Goal: Information Seeking & Learning: Learn about a topic

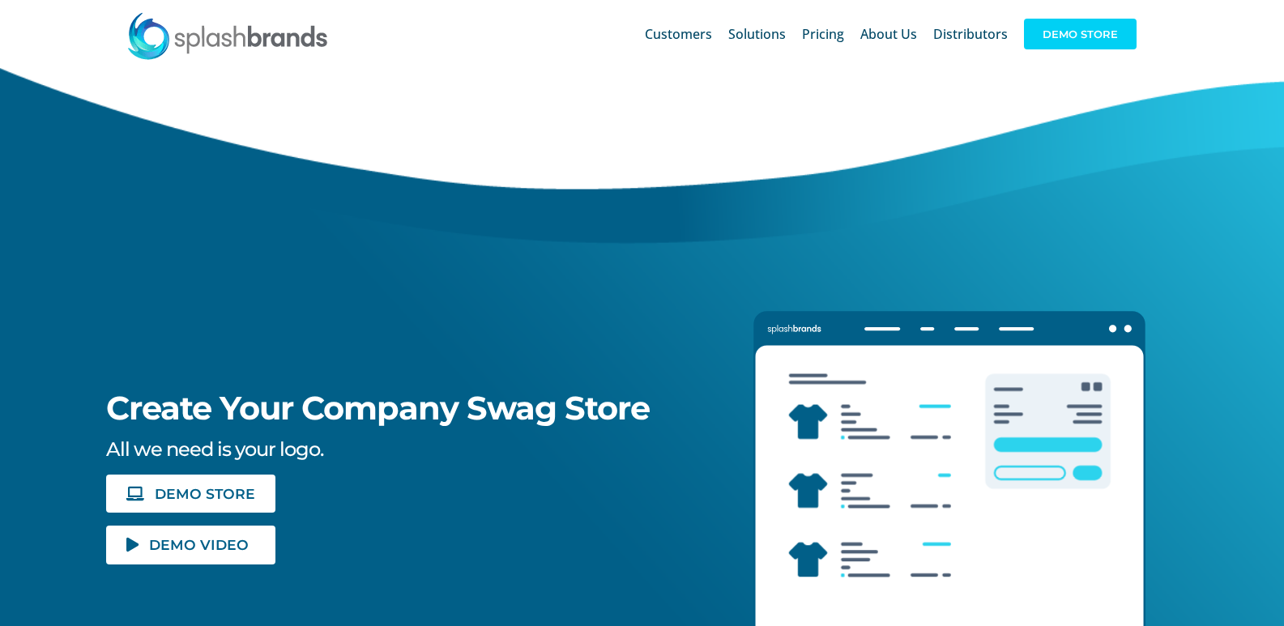
click at [1085, 23] on span "DEMO STORE" at bounding box center [1080, 34] width 113 height 31
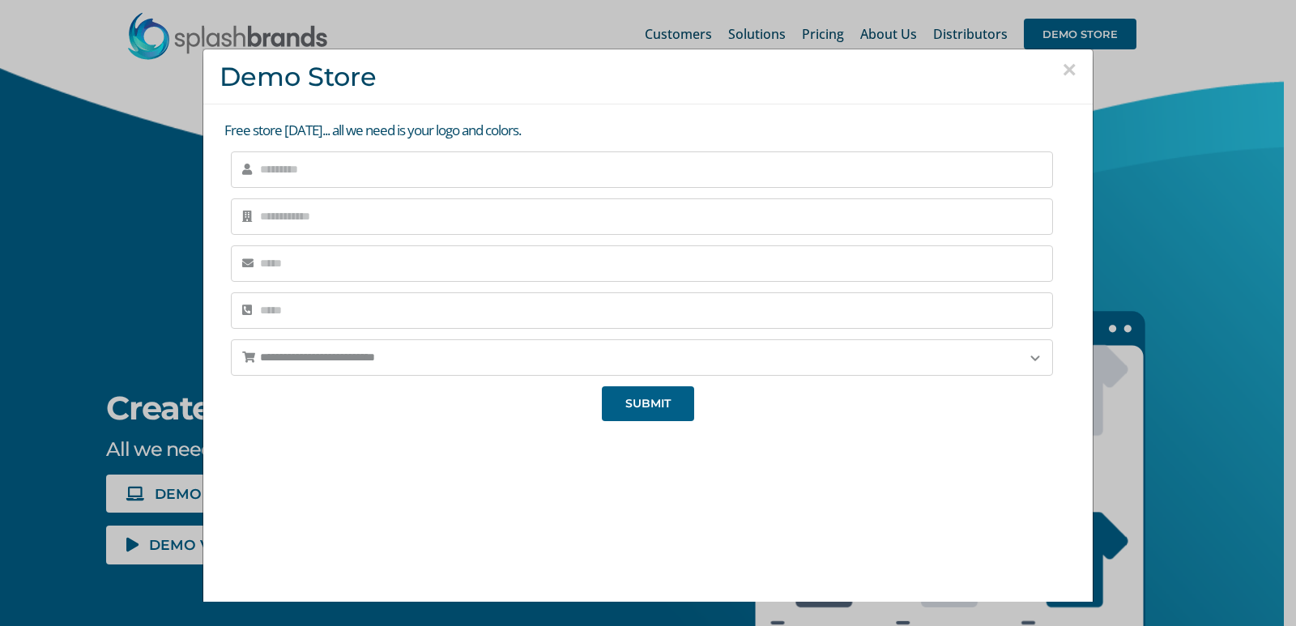
click at [1062, 64] on button "×" at bounding box center [1069, 70] width 15 height 24
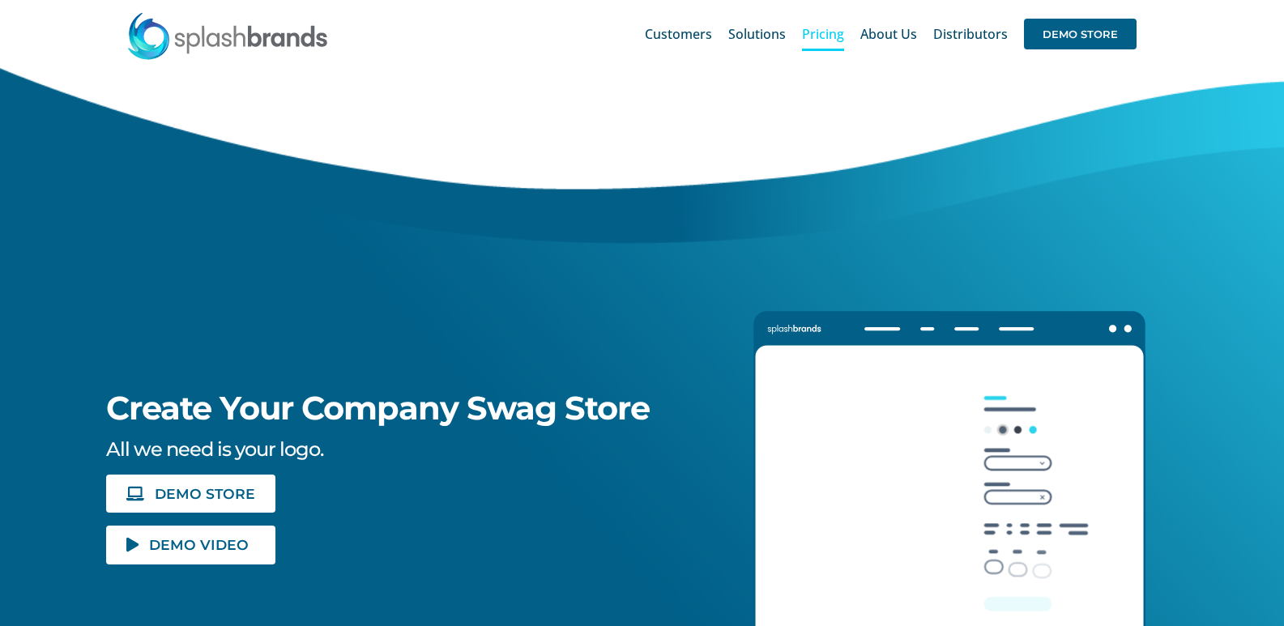
click at [836, 32] on span "Pricing" at bounding box center [823, 34] width 42 height 13
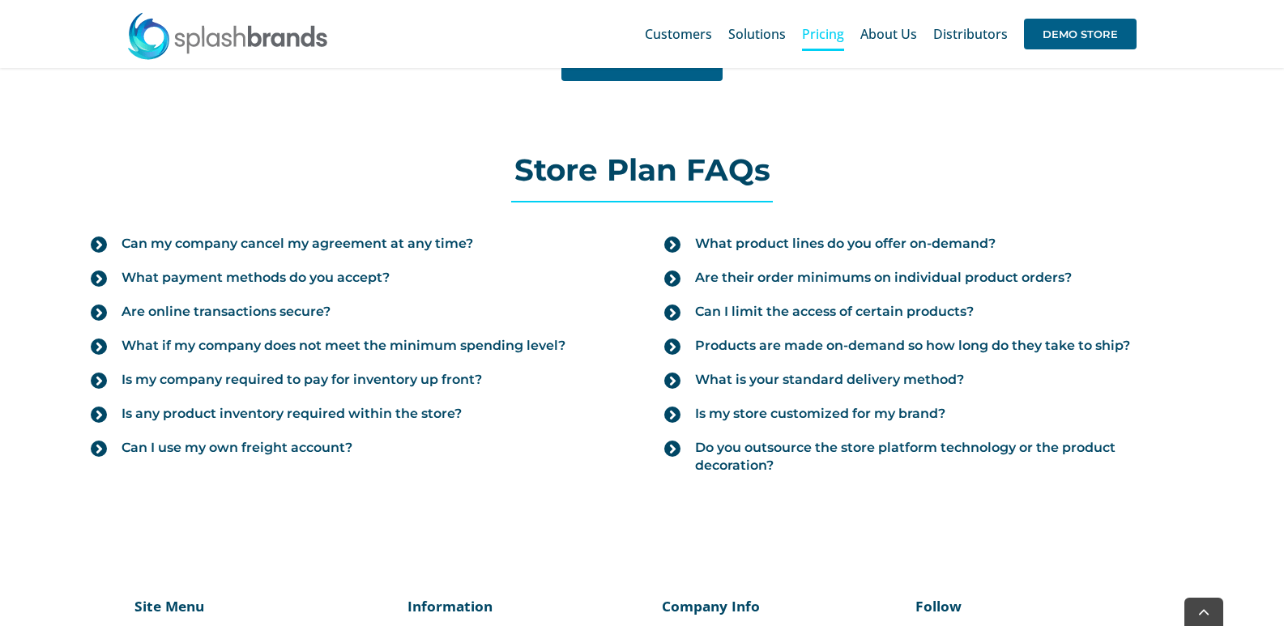
scroll to position [1740, 0]
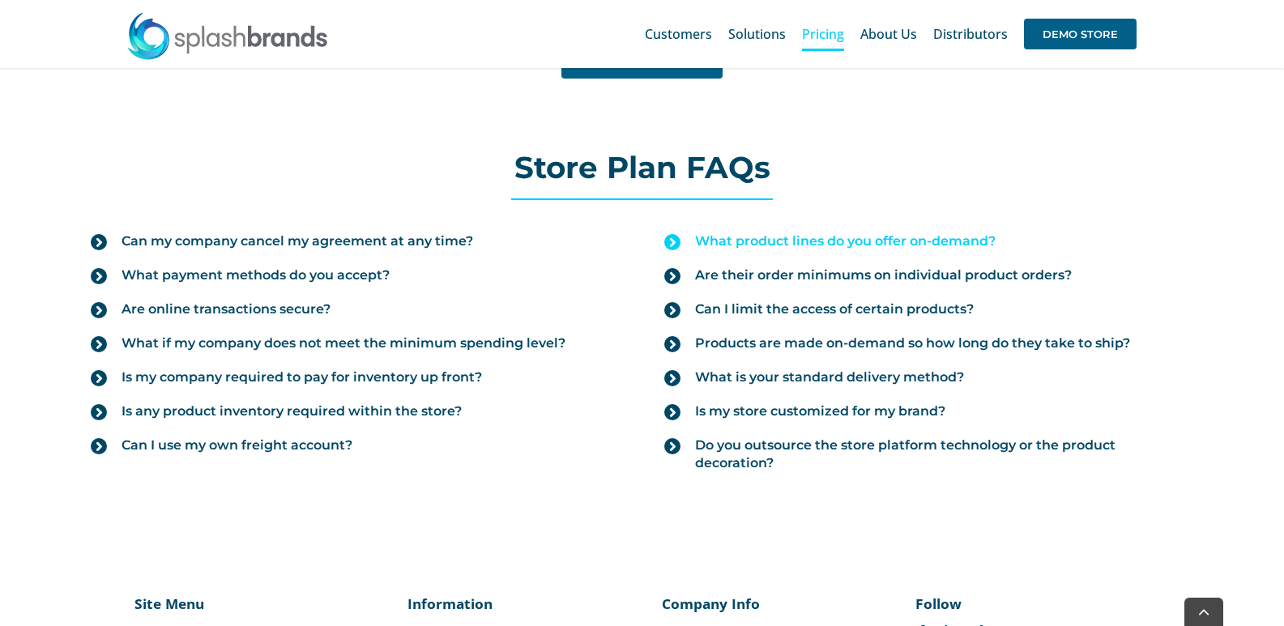
click at [875, 236] on span "What product lines do you offer on-demand?" at bounding box center [845, 242] width 301 height 18
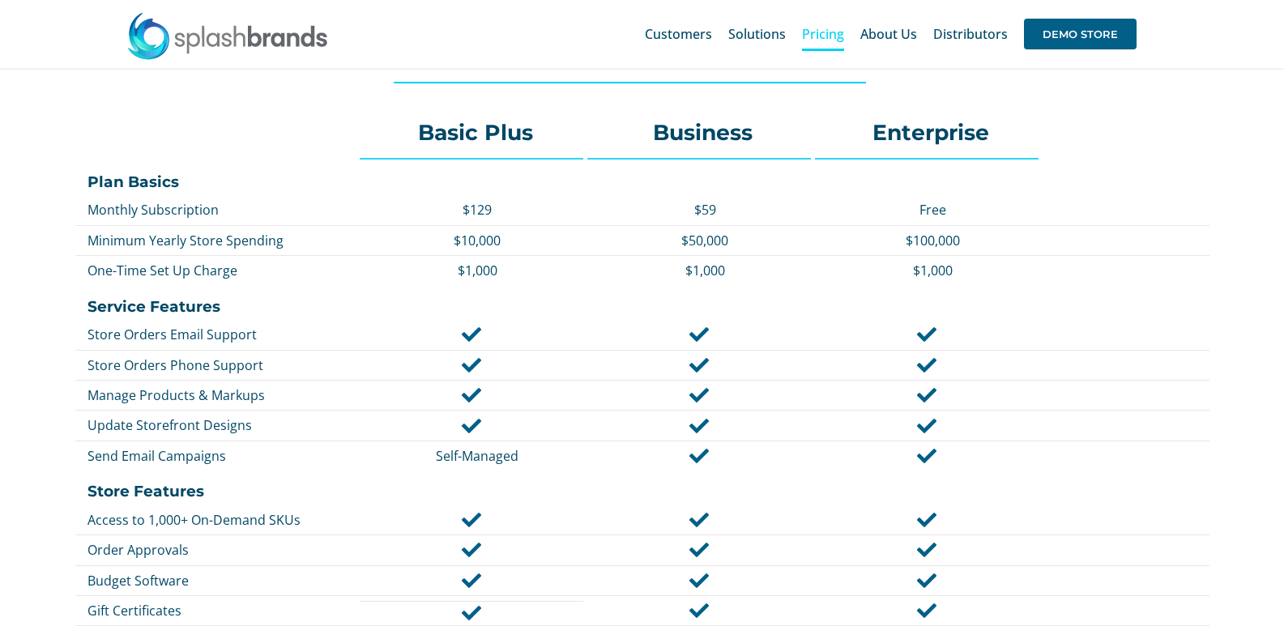
scroll to position [451, 0]
